Goal: Book appointment/travel/reservation

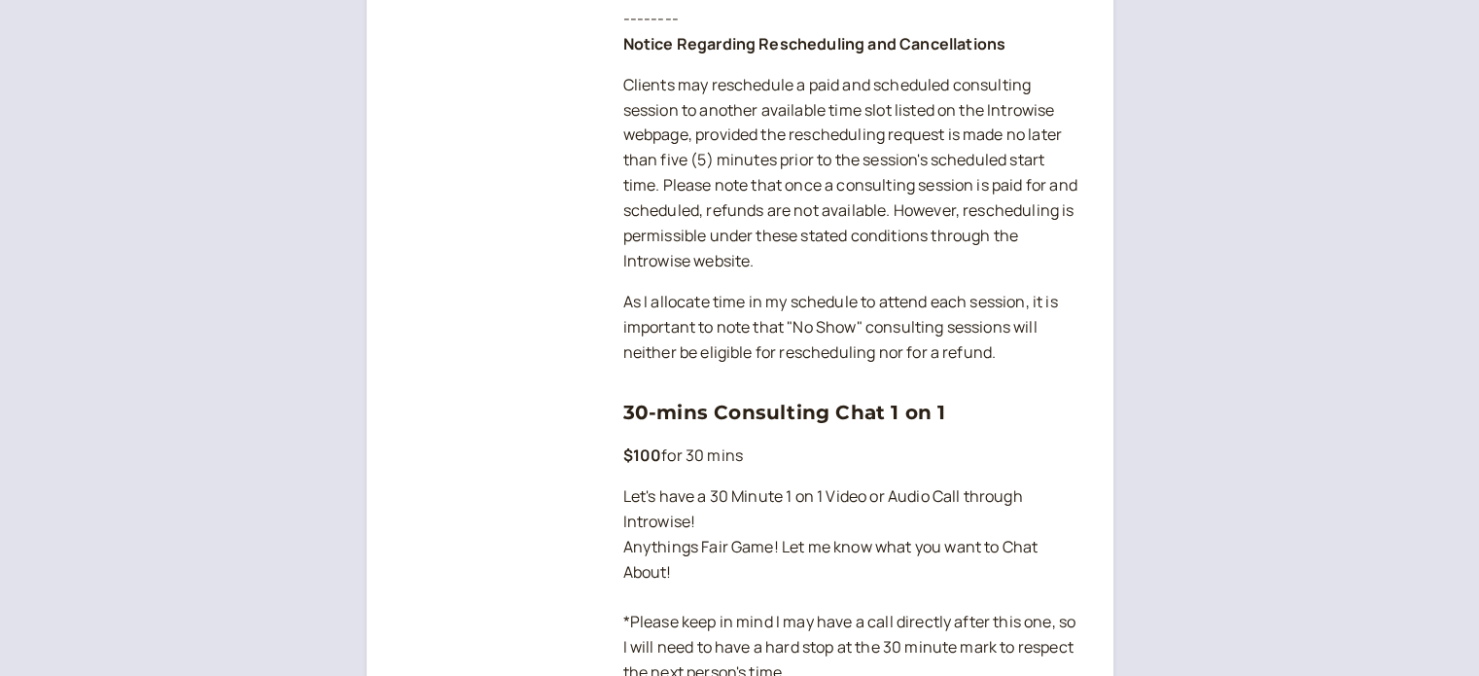
scroll to position [1362, 0]
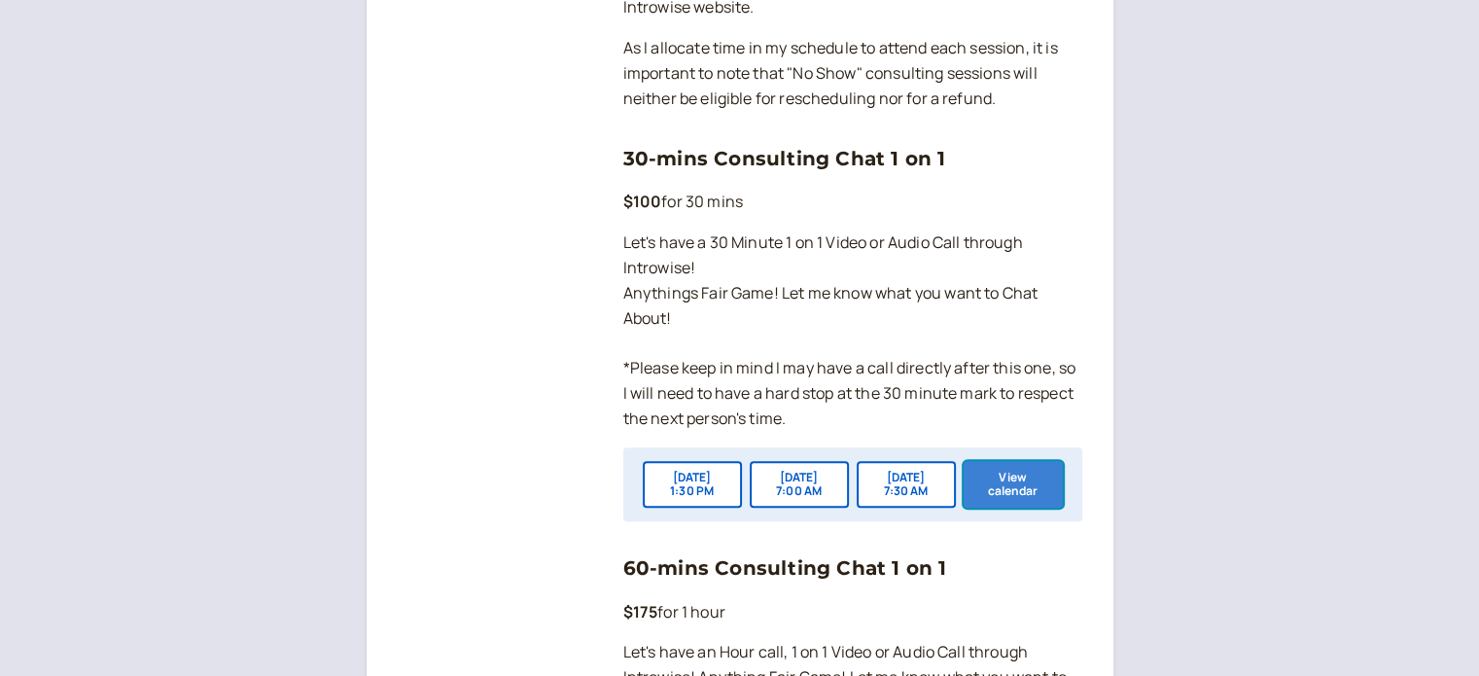
click at [998, 501] on button "View calendar" at bounding box center [1013, 484] width 99 height 47
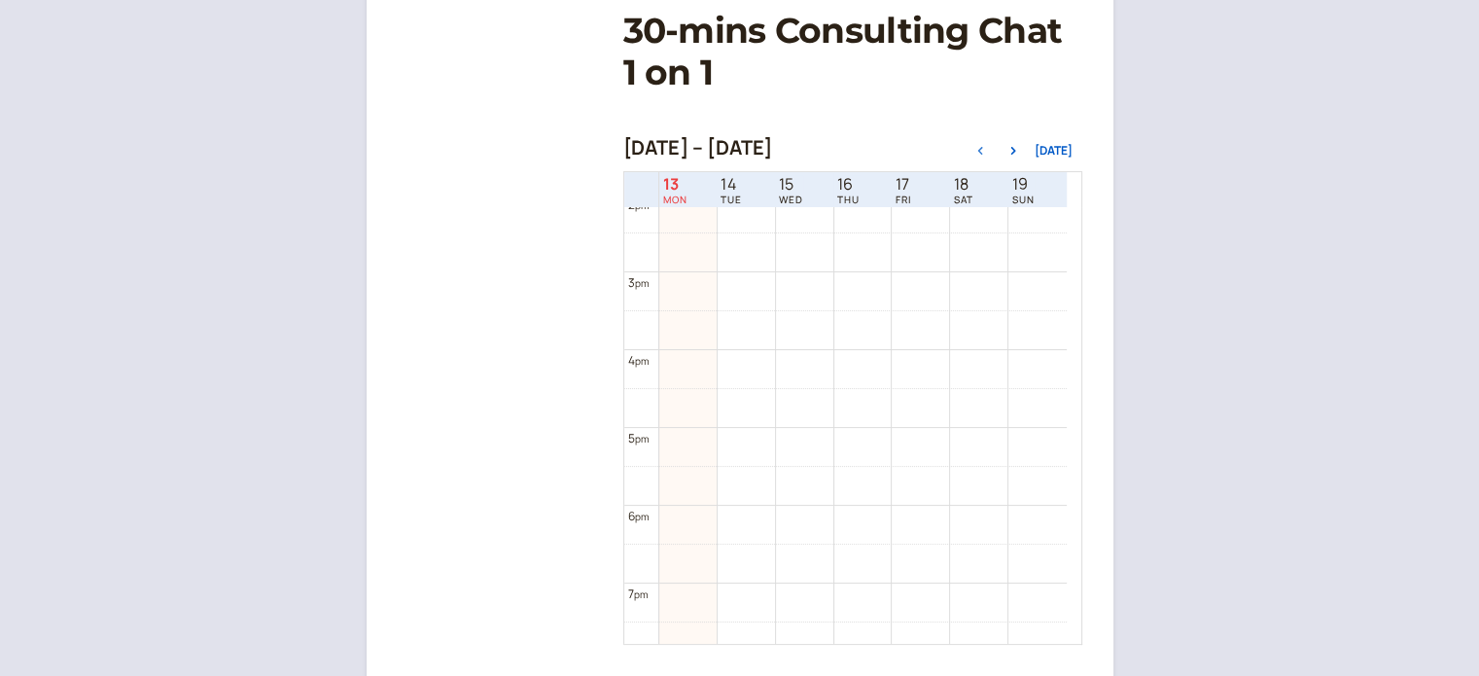
scroll to position [1333, 0]
click at [868, 565] on link "Book for $100 $100" at bounding box center [862, 566] width 57 height 38
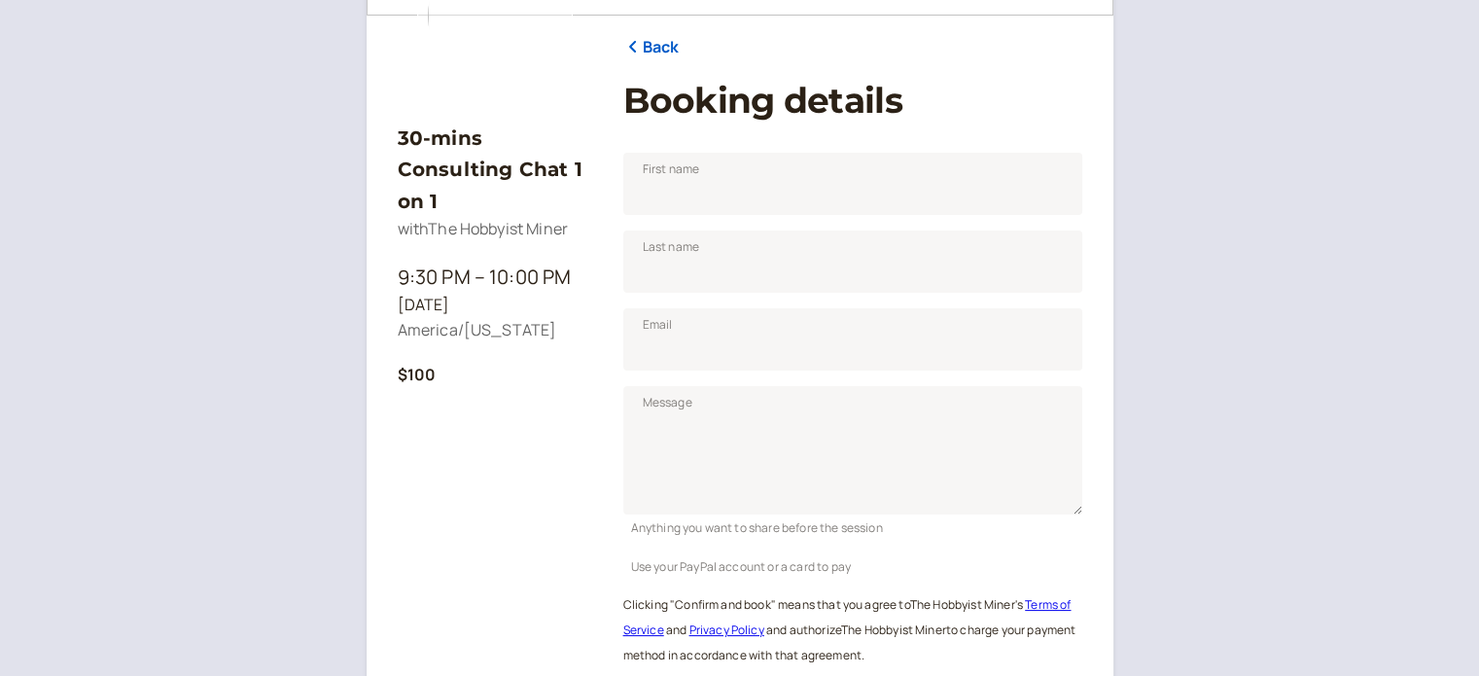
scroll to position [241, 0]
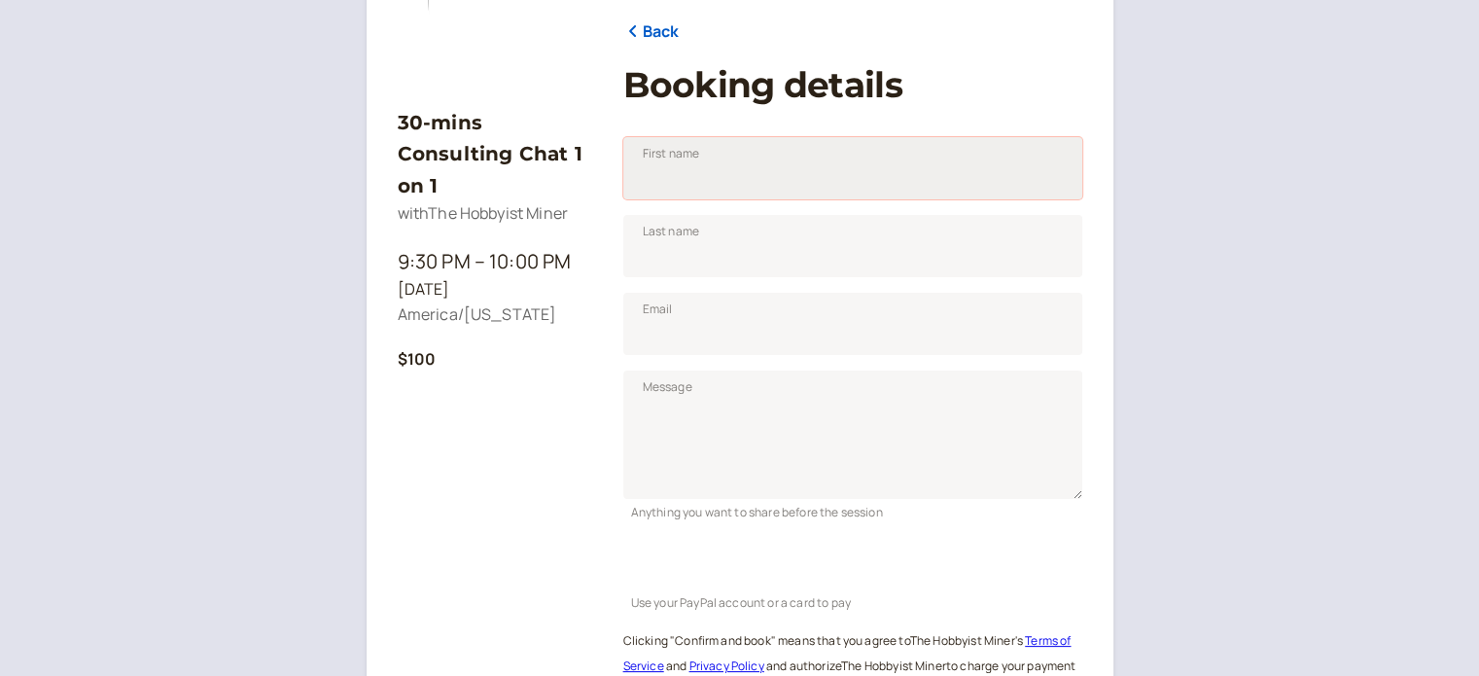
click at [725, 186] on input "First name" at bounding box center [852, 168] width 459 height 62
type input "[PERSON_NAME]"
type input "Redgate"
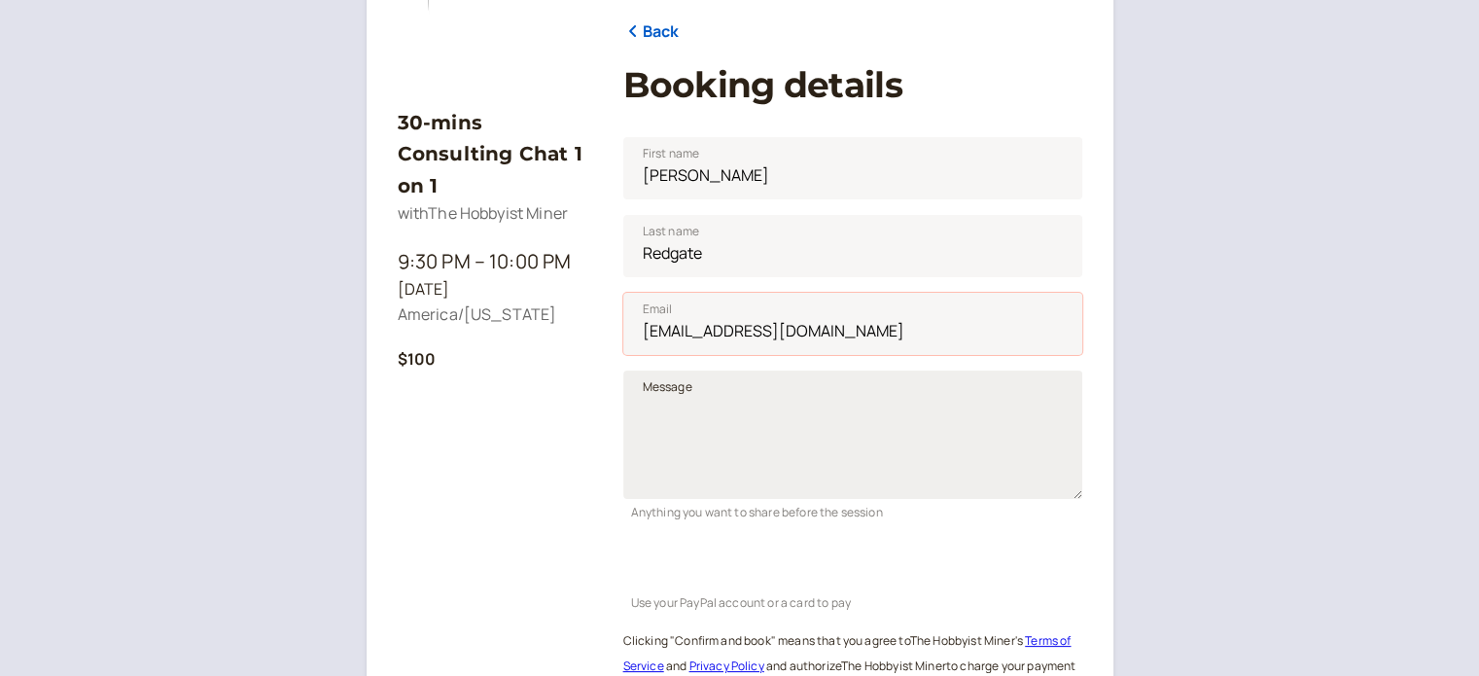
type input "[EMAIL_ADDRESS][DOMAIN_NAME]"
click at [800, 396] on textarea "Message" at bounding box center [852, 435] width 459 height 128
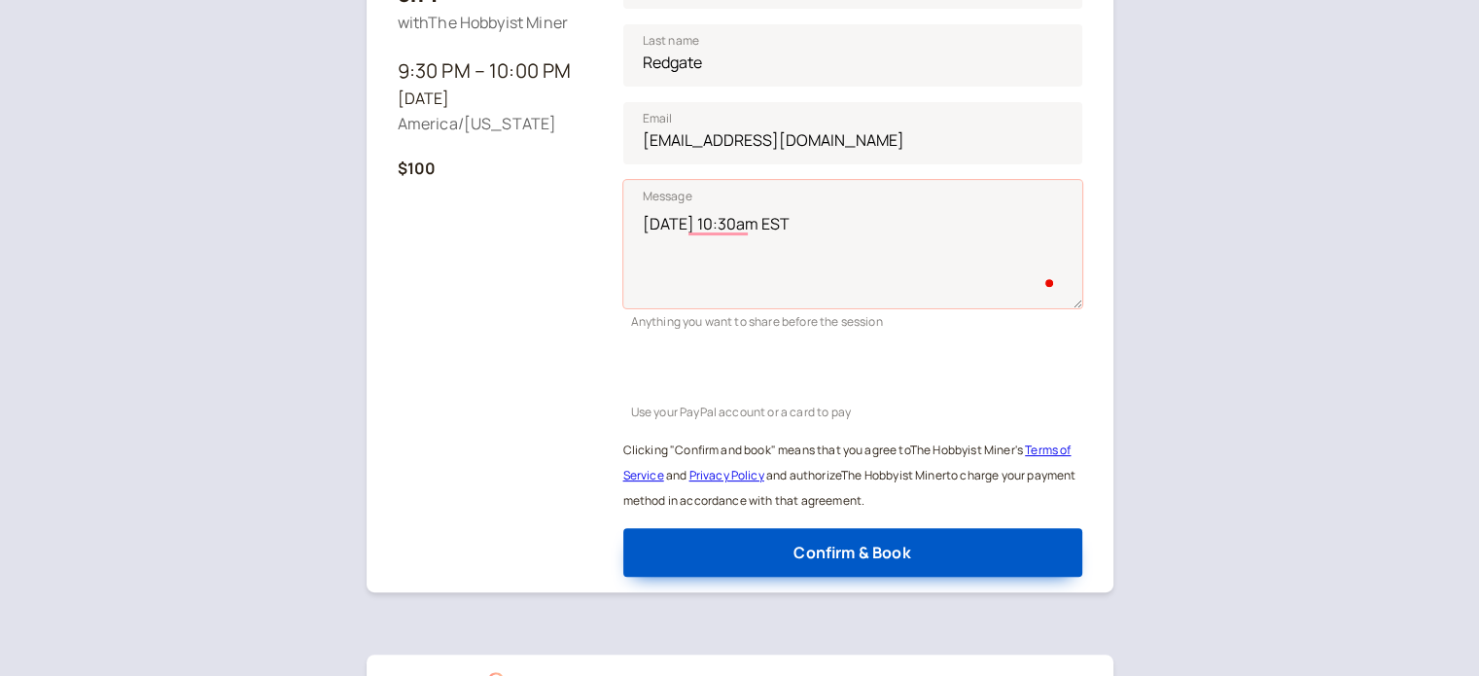
scroll to position [398, 0]
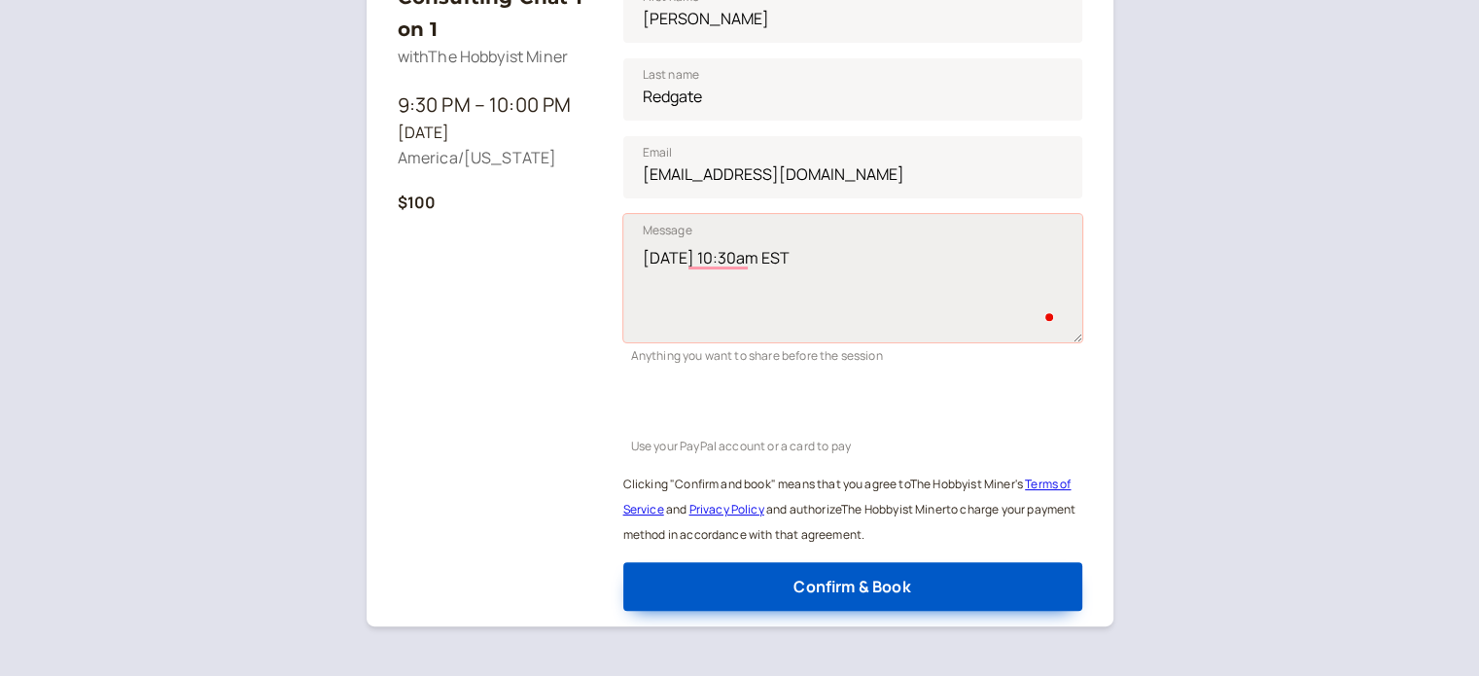
click at [839, 297] on textarea "[DATE] 10:30am EST" at bounding box center [852, 278] width 459 height 128
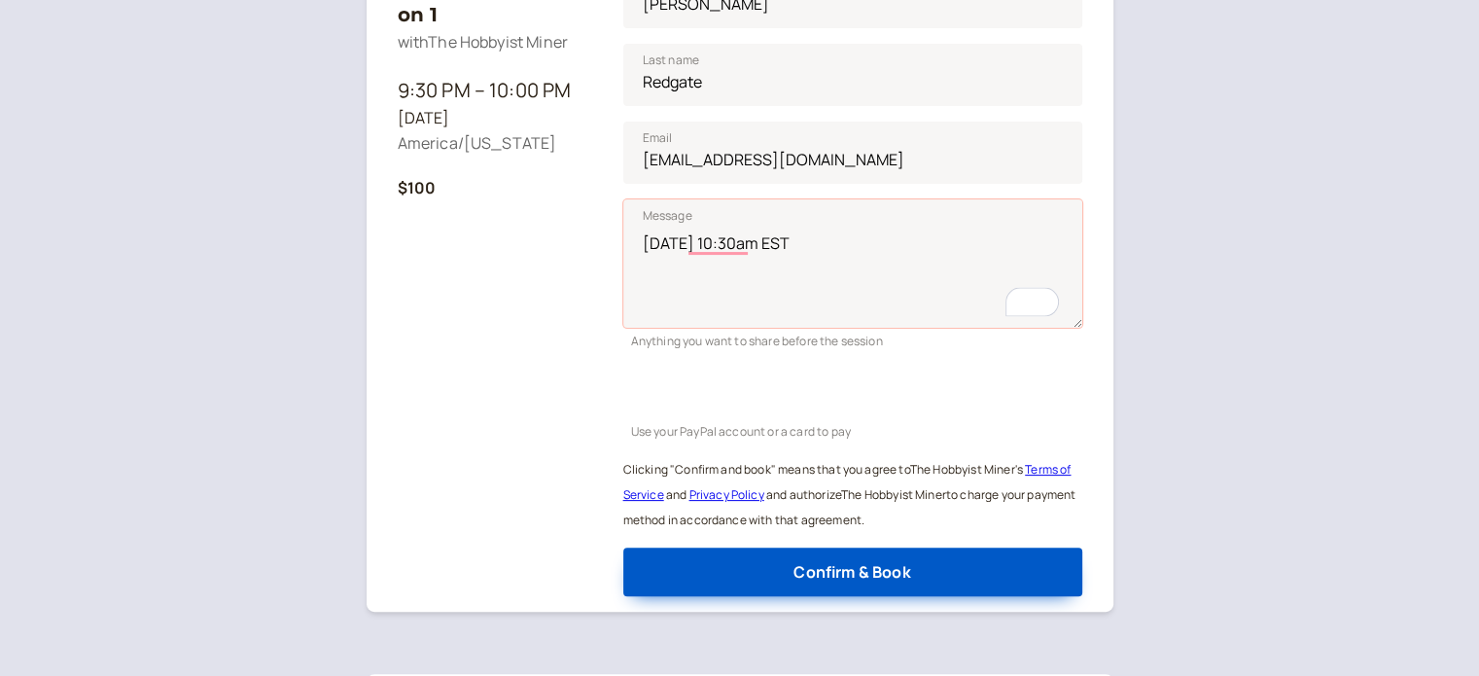
scroll to position [495, 0]
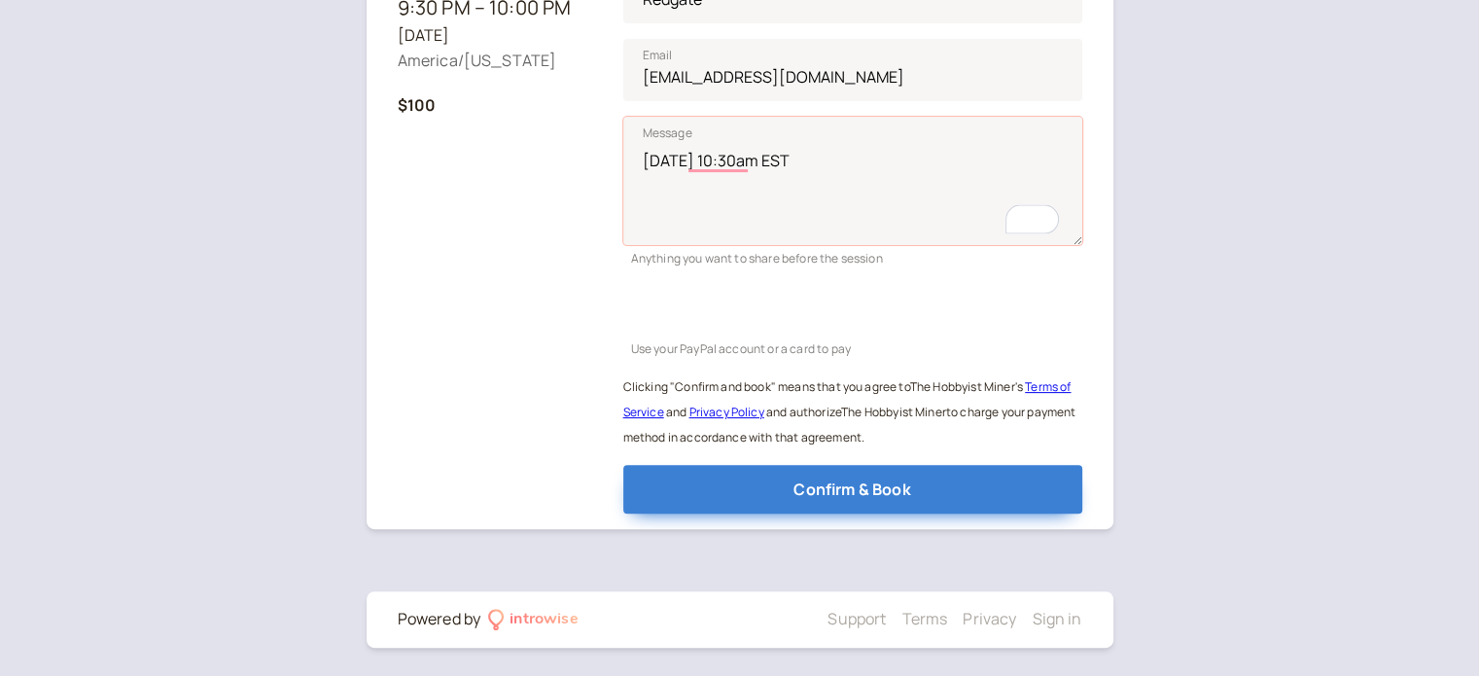
type textarea "[DATE] 10:30am EST"
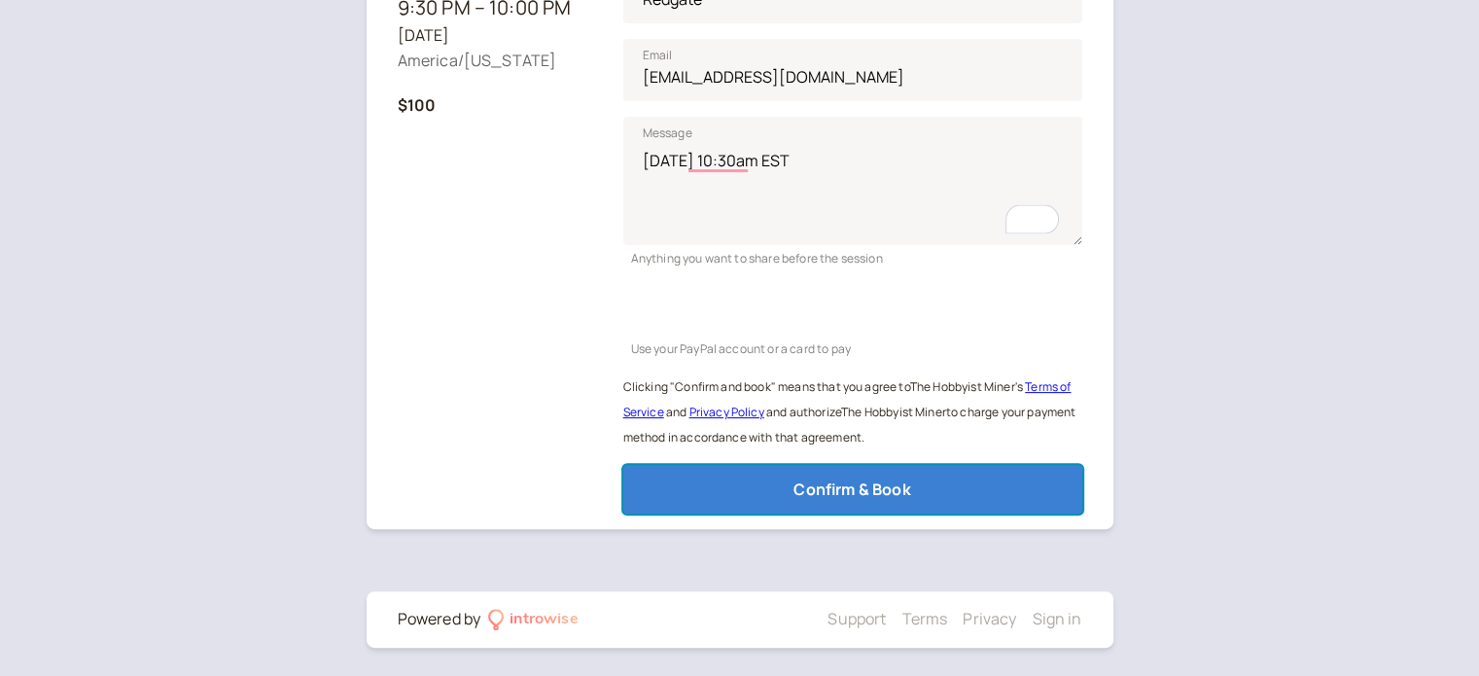
click at [815, 489] on span "Confirm & Book" at bounding box center [852, 488] width 117 height 21
click at [837, 485] on span "Confirm & Book" at bounding box center [852, 488] width 117 height 21
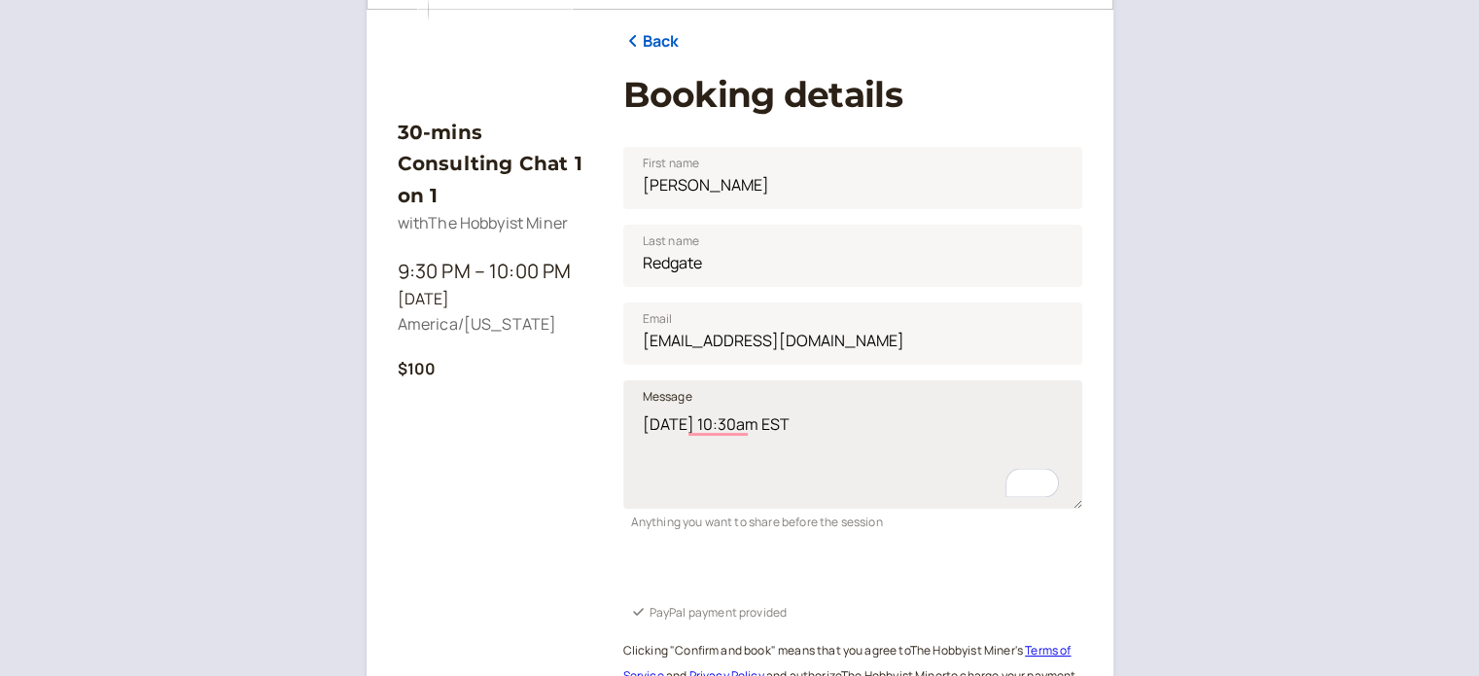
scroll to position [9, 0]
